Goal: Check status: Check status

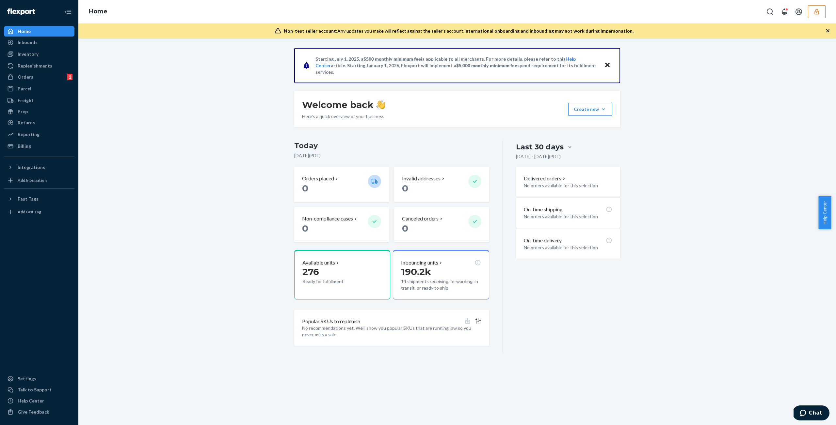
click at [815, 9] on icon "button" at bounding box center [816, 11] width 7 height 7
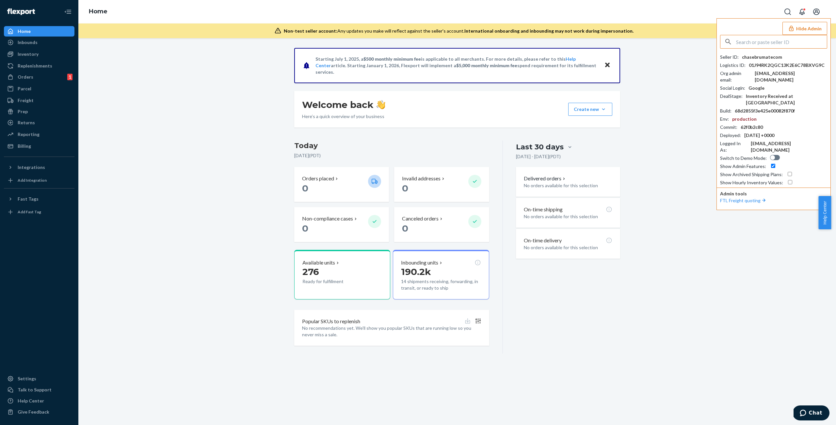
click at [657, 63] on div "Starting [DATE], a $500 monthly minimum fee is applicable to all merchants. For…" at bounding box center [457, 201] width 748 height 306
click at [797, 26] on button "Hide Admin" at bounding box center [804, 28] width 45 height 13
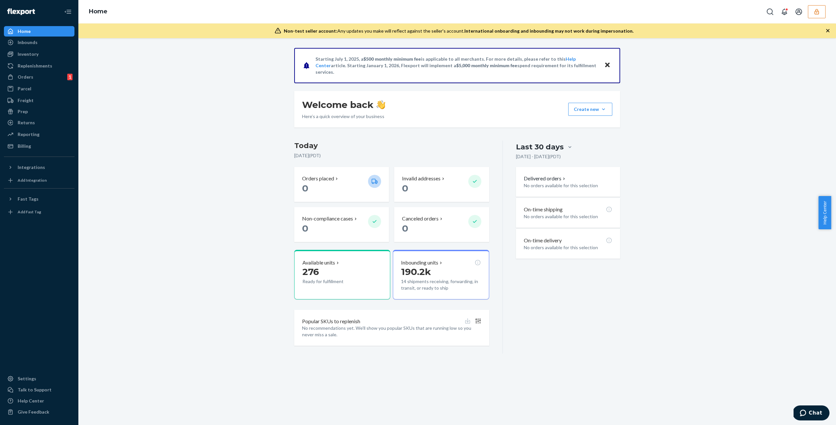
click at [815, 4] on div "Home" at bounding box center [457, 12] width 758 height 24
click at [815, 14] on icon "button" at bounding box center [816, 12] width 4 height 6
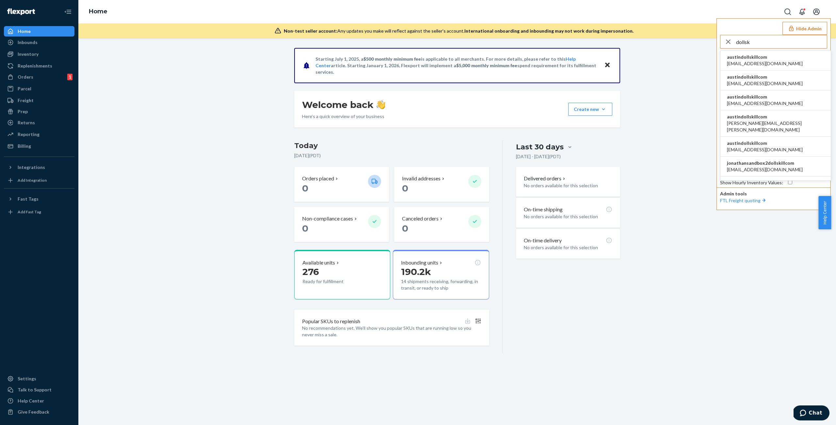
type input "dollsk"
click at [787, 49] on div "[PERSON_NAME] [EMAIL_ADDRESS][DOMAIN_NAME] [PERSON_NAME] [EMAIL_ADDRESS][DOMAIN…" at bounding box center [773, 110] width 107 height 151
click at [786, 55] on li "austindollskillcom [EMAIL_ADDRESS][DOMAIN_NAME]" at bounding box center [775, 61] width 110 height 20
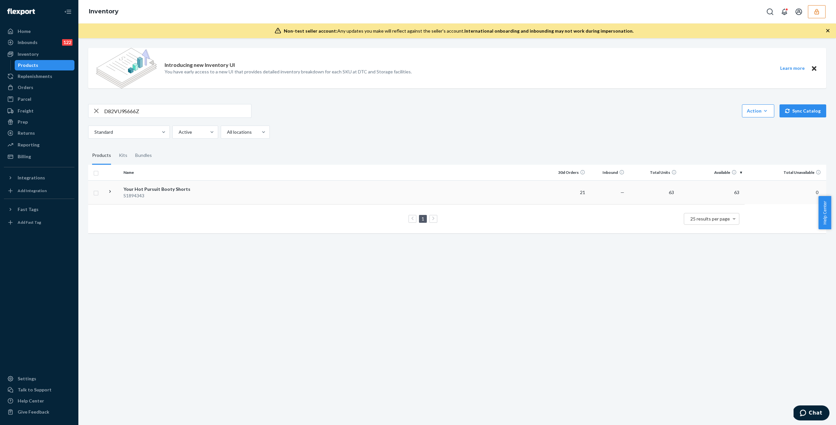
click at [160, 196] on div "S1894343" at bounding box center [157, 196] width 68 height 7
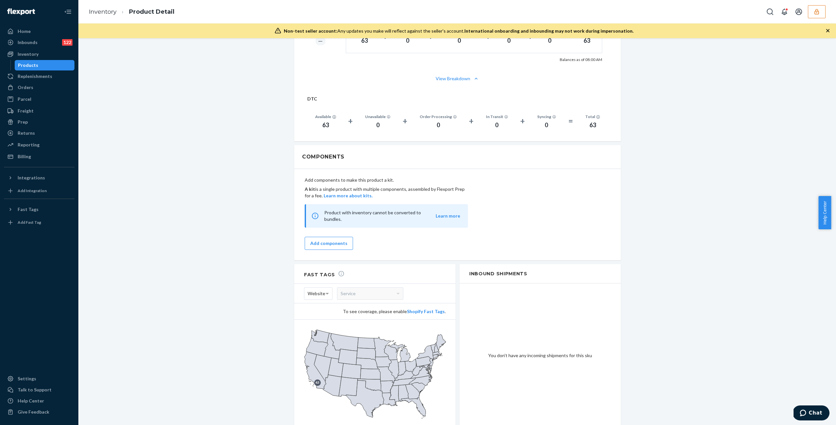
scroll to position [486, 0]
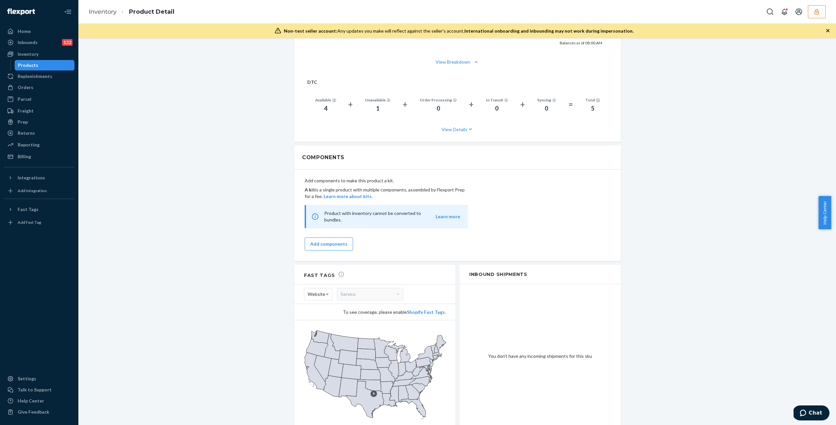
scroll to position [503, 0]
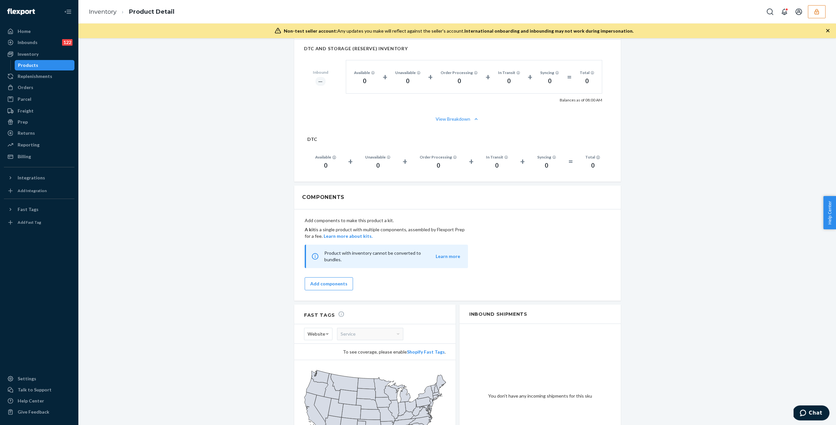
scroll to position [486, 0]
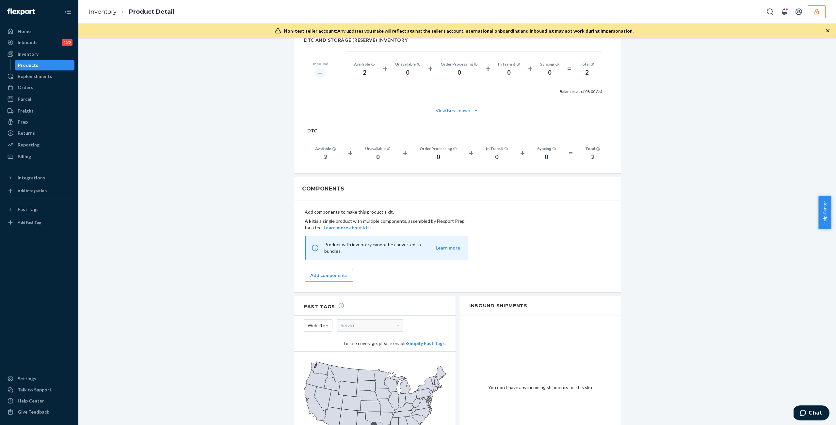
scroll to position [486, 0]
